Goal: Task Accomplishment & Management: Manage account settings

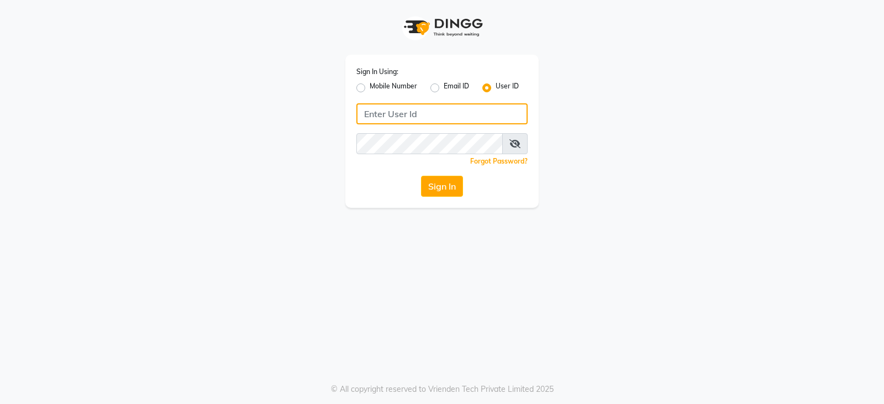
type input "ccoralsalon"
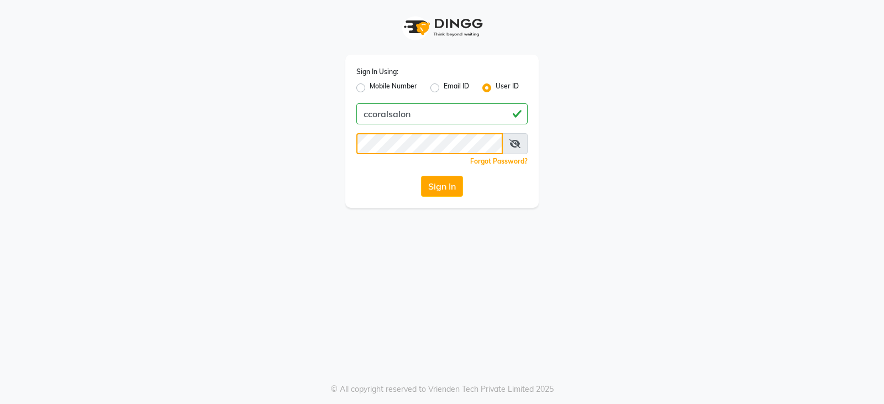
click at [0, 93] on app-login "Sign In Using: Mobile Number Email ID User ID ccoralsalon Remember me Forgot Pa…" at bounding box center [442, 104] width 884 height 208
click at [386, 230] on div "Sign In Using: Mobile Number Email ID User ID ccoralsalon Remember me Forgot Pa…" at bounding box center [442, 202] width 884 height 404
click at [439, 188] on button "Sign In" at bounding box center [442, 186] width 42 height 21
